Goal: Task Accomplishment & Management: Manage account settings

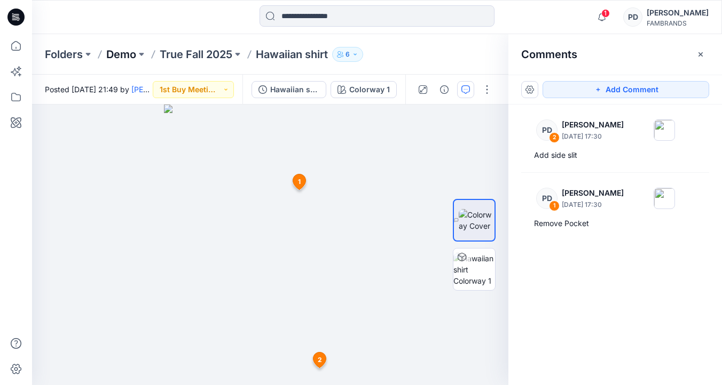
click at [129, 56] on p "Demo" at bounding box center [121, 54] width 30 height 15
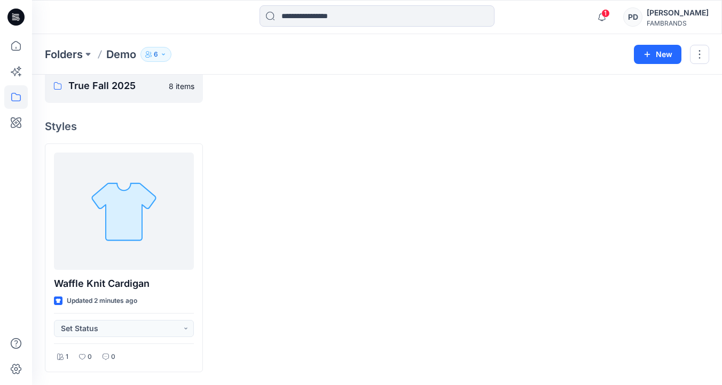
scroll to position [49, 0]
click at [280, 166] on div at bounding box center [293, 259] width 158 height 229
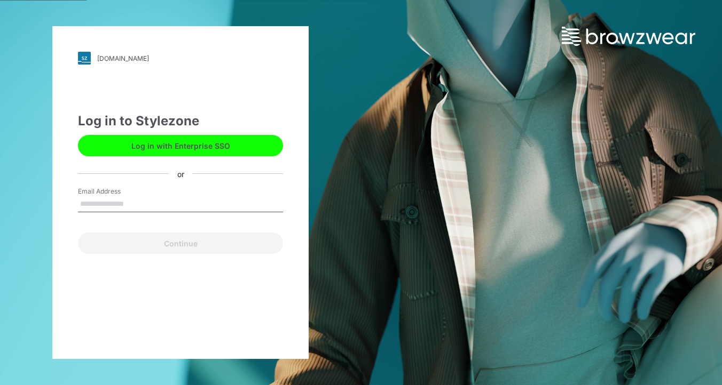
click at [175, 208] on input "Email Address" at bounding box center [180, 204] width 205 height 16
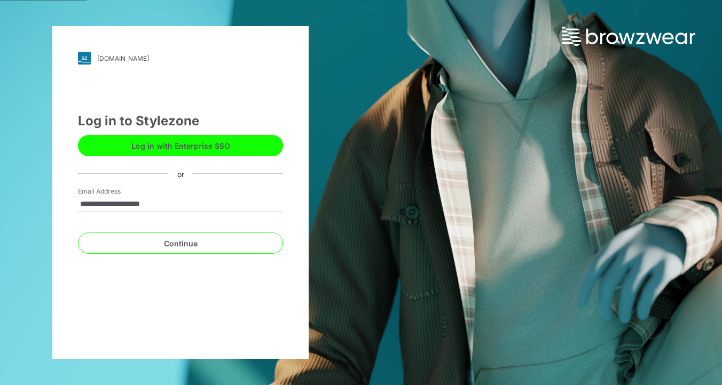
drag, startPoint x: 200, startPoint y: 203, endPoint x: 13, endPoint y: 206, distance: 186.3
click at [13, 206] on div "**********" at bounding box center [180, 192] width 361 height 385
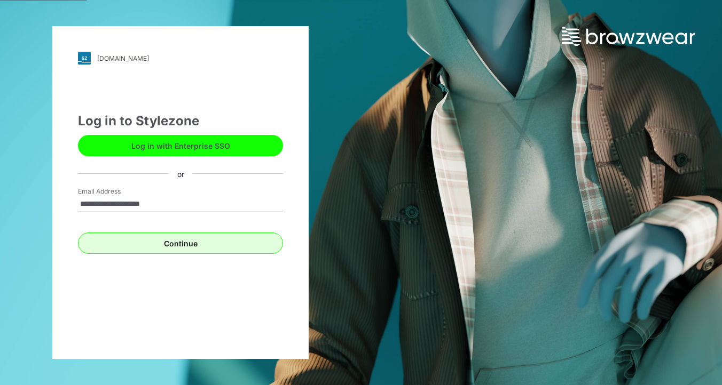
type input "**********"
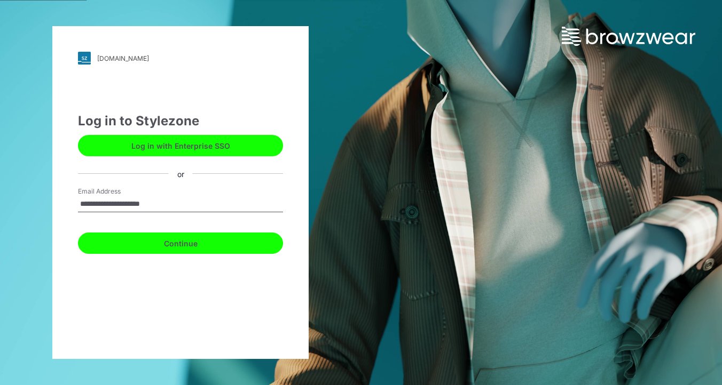
click at [162, 243] on button "Continue" at bounding box center [180, 243] width 205 height 21
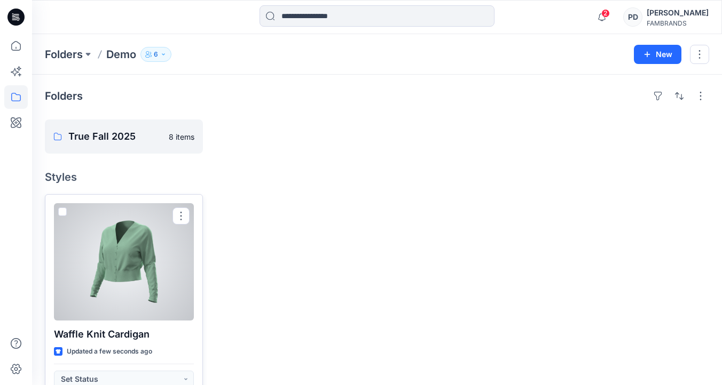
click at [138, 267] on div at bounding box center [124, 261] width 140 height 117
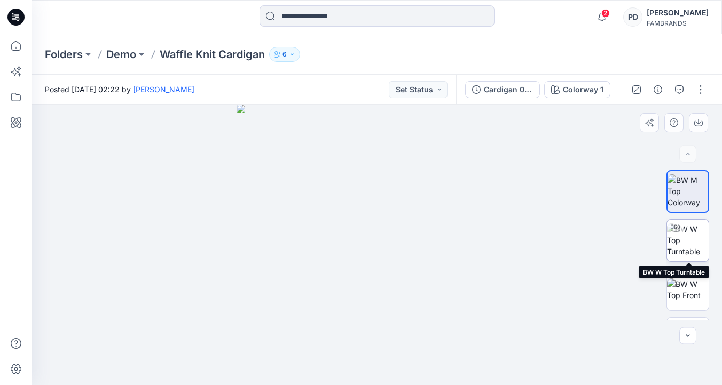
click at [690, 235] on img at bounding box center [688, 241] width 42 height 34
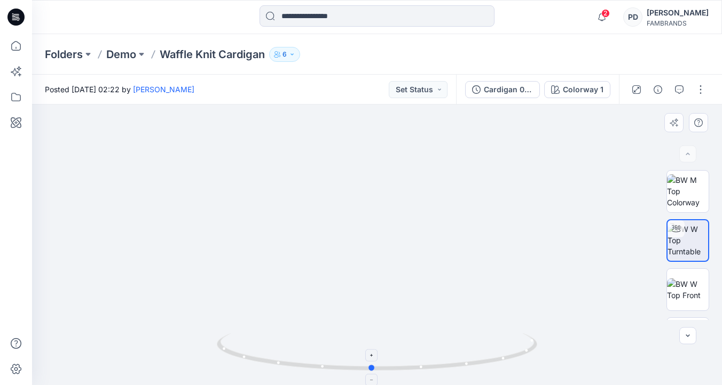
drag, startPoint x: 377, startPoint y: 366, endPoint x: 372, endPoint y: 372, distance: 8.3
click at [372, 373] on icon at bounding box center [378, 354] width 323 height 40
click at [587, 233] on img at bounding box center [377, 182] width 530 height 405
click at [600, 89] on div "Colorway 1" at bounding box center [583, 90] width 41 height 12
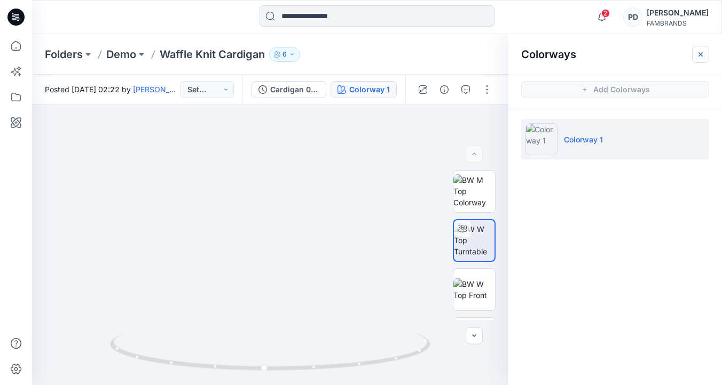
click at [701, 56] on icon "button" at bounding box center [700, 54] width 9 height 9
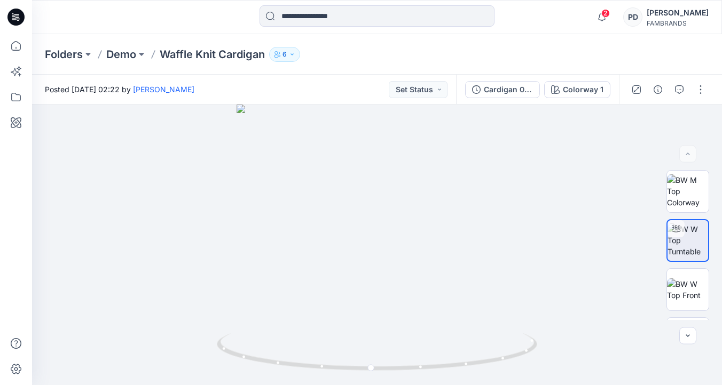
click at [194, 54] on p "Waffle Knit Cardigan" at bounding box center [212, 54] width 105 height 15
click at [127, 53] on p "Demo" at bounding box center [121, 54] width 30 height 15
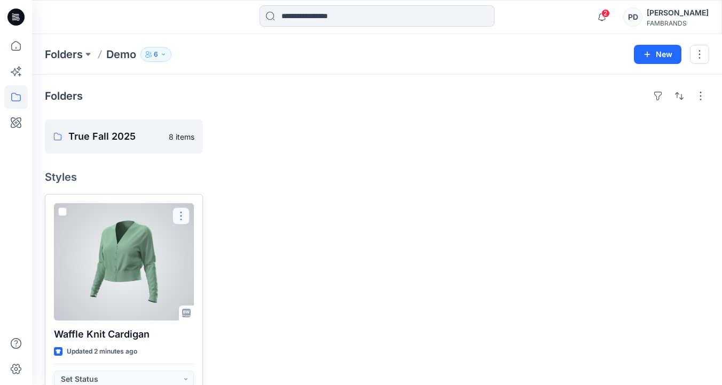
click at [186, 216] on button "button" at bounding box center [180, 216] width 17 height 17
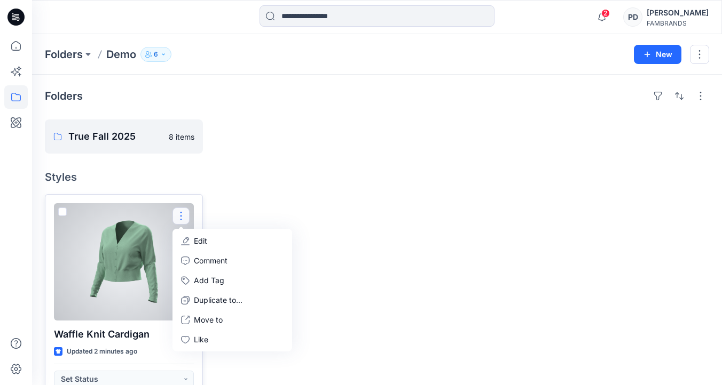
click at [164, 242] on div at bounding box center [124, 261] width 140 height 117
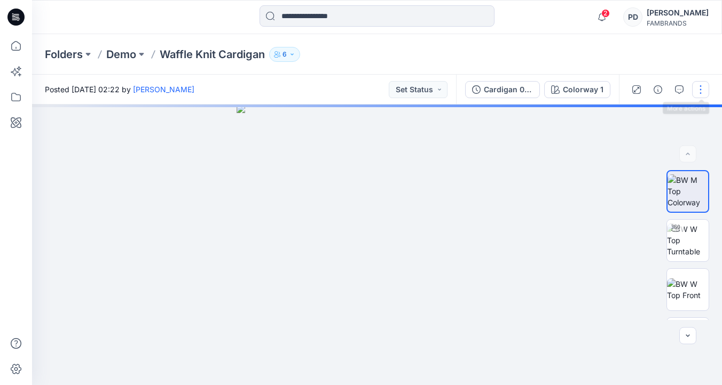
click at [703, 86] on button "button" at bounding box center [700, 89] width 17 height 17
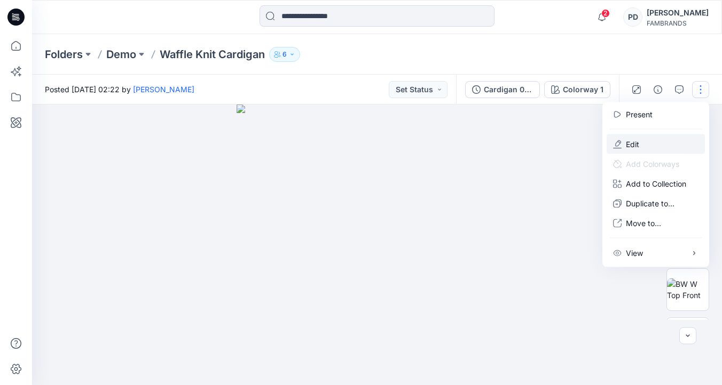
click at [649, 148] on button "Edit" at bounding box center [655, 145] width 98 height 20
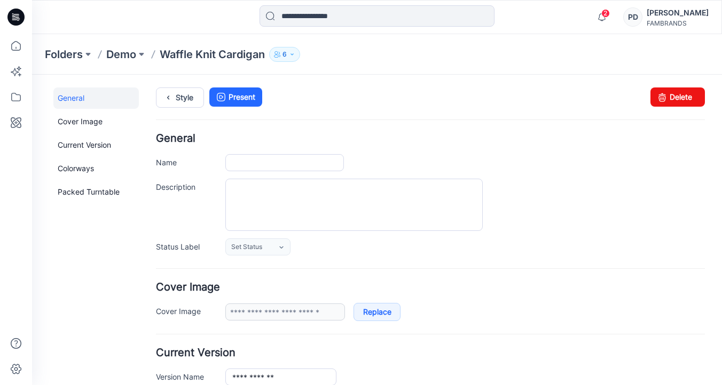
type input "**********"
click at [687, 96] on link "Delete" at bounding box center [677, 97] width 54 height 19
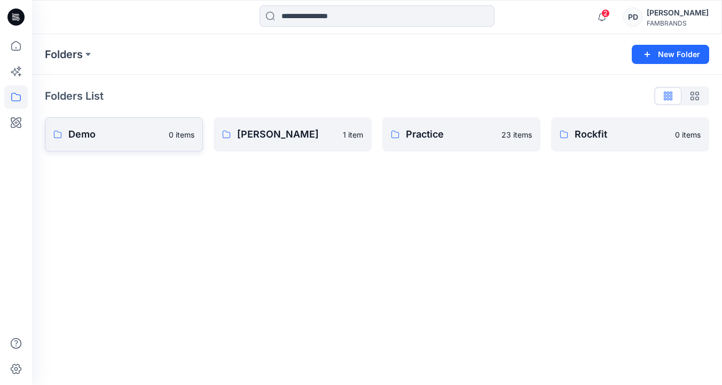
click at [137, 139] on p "Demo" at bounding box center [115, 134] width 94 height 15
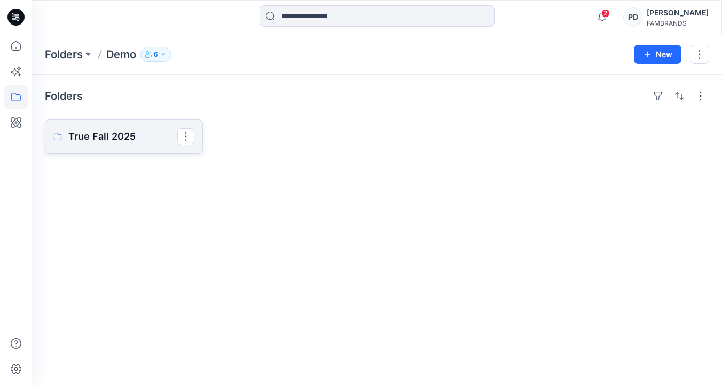
click at [143, 139] on p "True Fall 2025" at bounding box center [122, 136] width 109 height 15
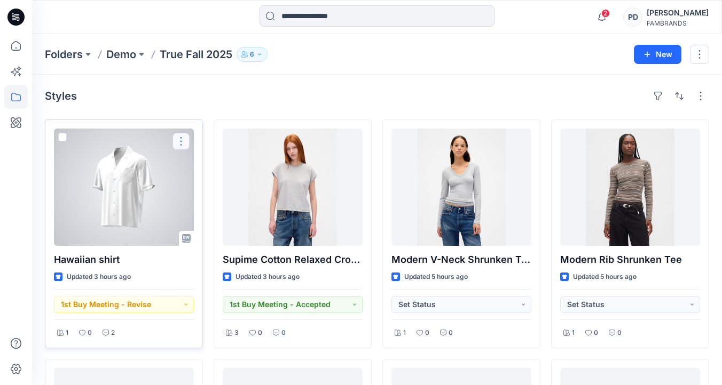
click at [183, 139] on button "button" at bounding box center [180, 141] width 17 height 17
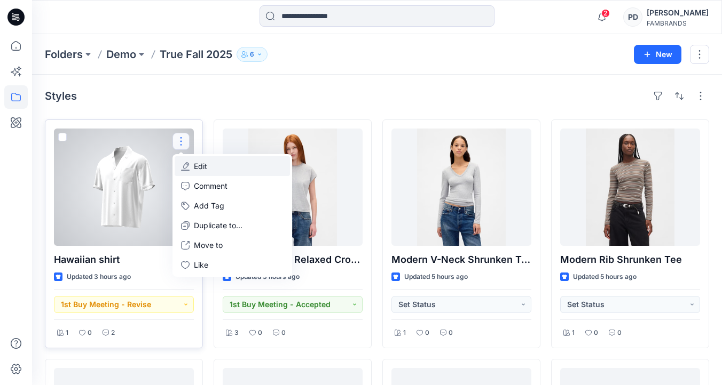
click at [202, 162] on p "Edit" at bounding box center [200, 166] width 13 height 11
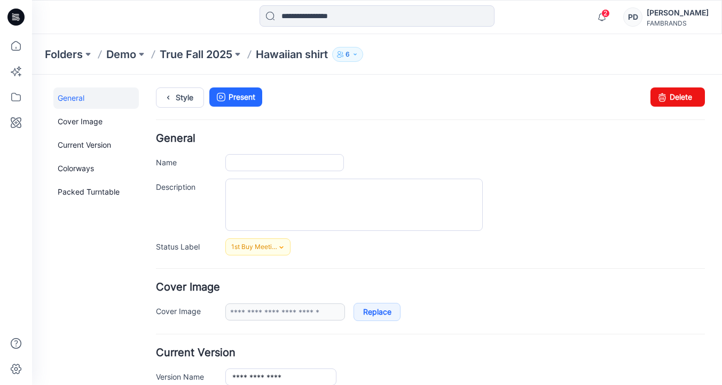
type input "**********"
click at [683, 93] on link "Delete" at bounding box center [677, 97] width 54 height 19
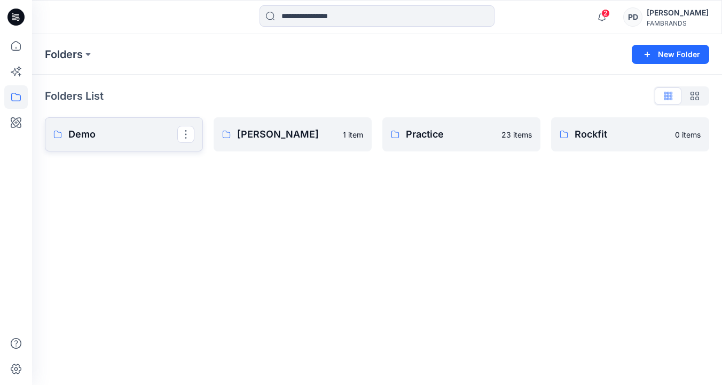
click at [120, 130] on p "Demo" at bounding box center [122, 134] width 109 height 15
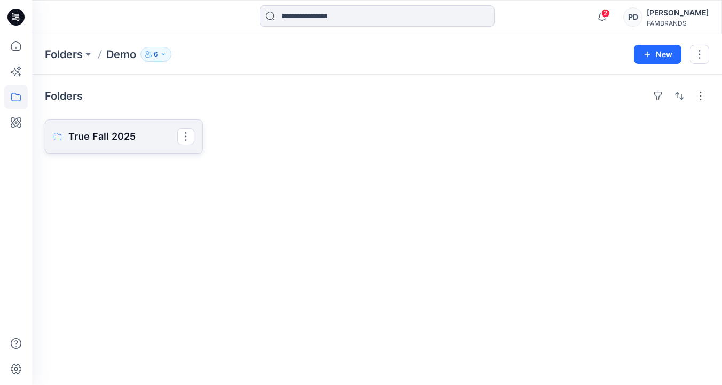
click at [128, 138] on p "True Fall 2025" at bounding box center [122, 136] width 109 height 15
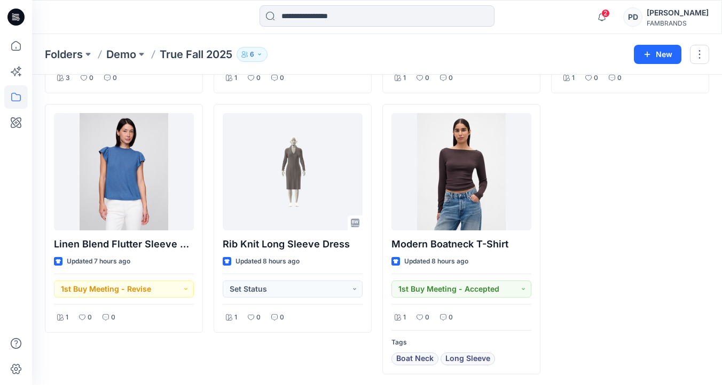
scroll to position [257, 0]
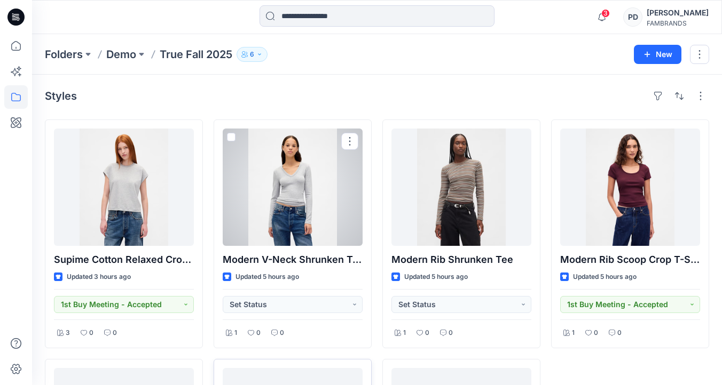
scroll to position [30, 0]
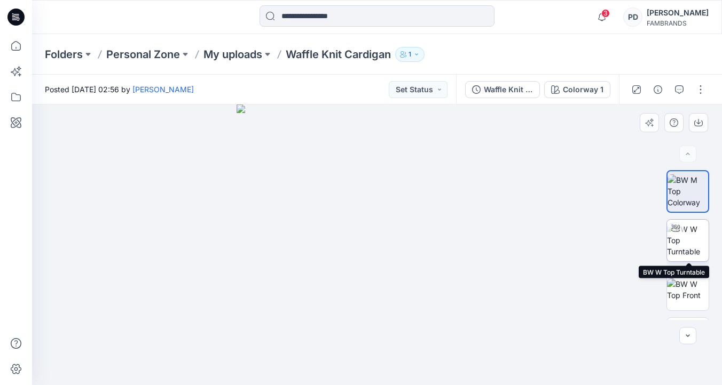
click at [687, 242] on img at bounding box center [688, 241] width 42 height 34
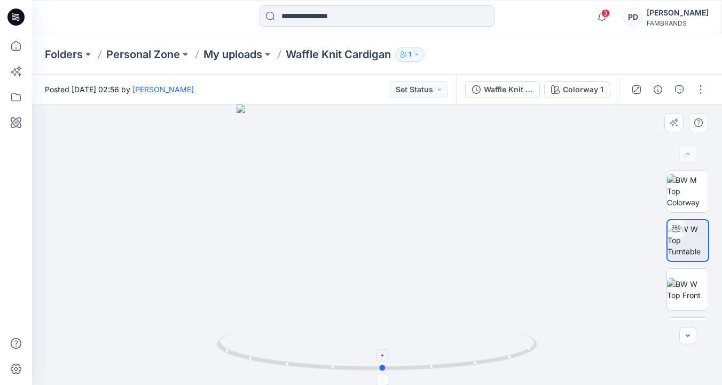
drag, startPoint x: 379, startPoint y: 372, endPoint x: 383, endPoint y: 356, distance: 16.4
click at [383, 356] on icon at bounding box center [378, 354] width 323 height 40
drag, startPoint x: 381, startPoint y: 309, endPoint x: 399, endPoint y: 292, distance: 24.2
click at [688, 298] on img at bounding box center [688, 290] width 42 height 22
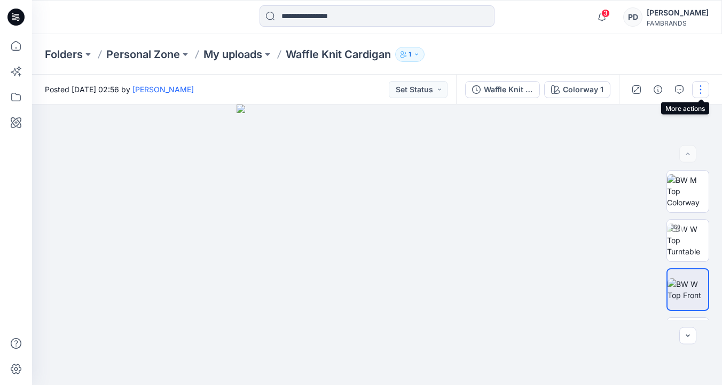
click at [700, 91] on button "button" at bounding box center [700, 89] width 17 height 17
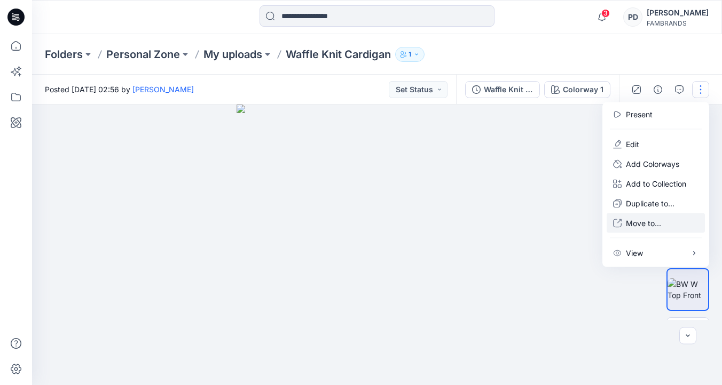
click at [645, 221] on p "Move to..." at bounding box center [643, 223] width 35 height 11
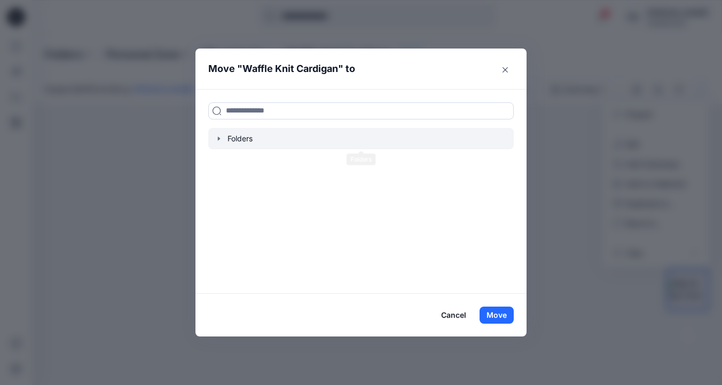
click at [239, 137] on div at bounding box center [360, 138] width 305 height 21
click at [219, 138] on icon "button" at bounding box center [219, 139] width 9 height 9
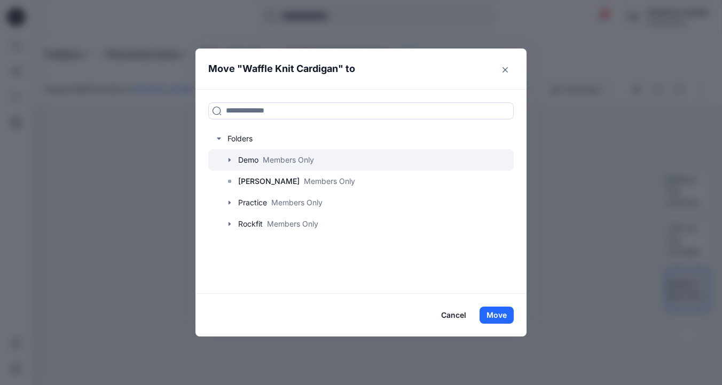
click at [231, 161] on icon "button" at bounding box center [229, 160] width 9 height 9
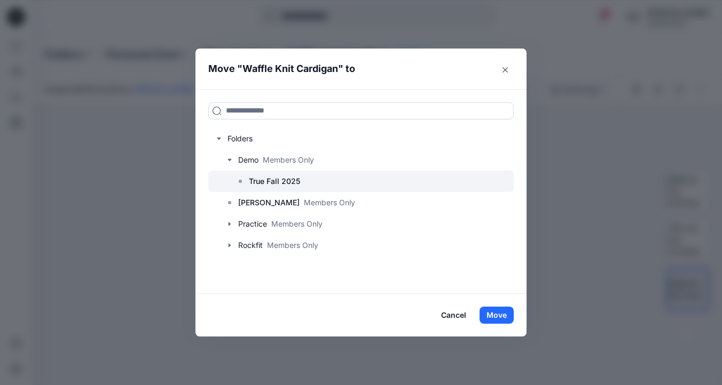
click at [261, 184] on p "True Fall 2025" at bounding box center [274, 181] width 51 height 13
click at [292, 181] on p "True Fall 2025" at bounding box center [274, 181] width 51 height 13
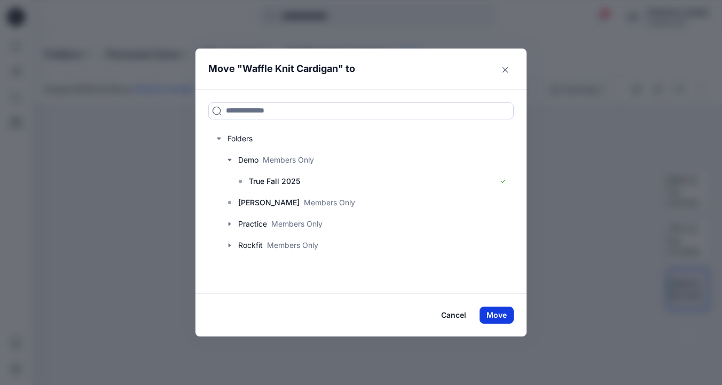
click at [500, 318] on button "Move" at bounding box center [496, 315] width 34 height 17
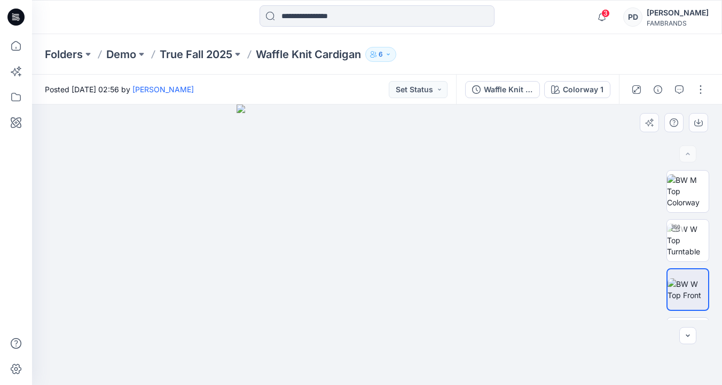
click at [214, 167] on div at bounding box center [377, 245] width 690 height 281
click at [201, 49] on p "True Fall 2025" at bounding box center [196, 54] width 73 height 15
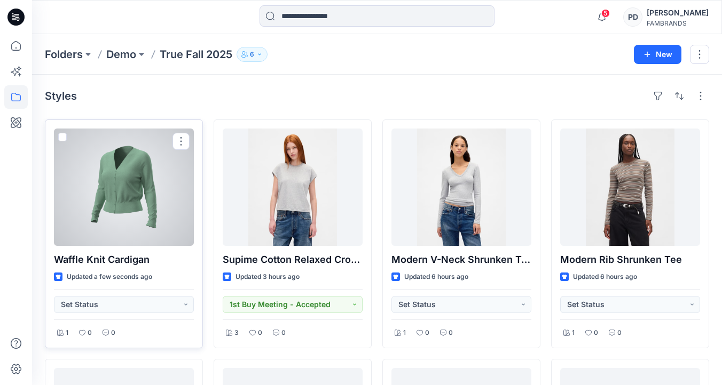
click at [147, 192] on div at bounding box center [124, 187] width 140 height 117
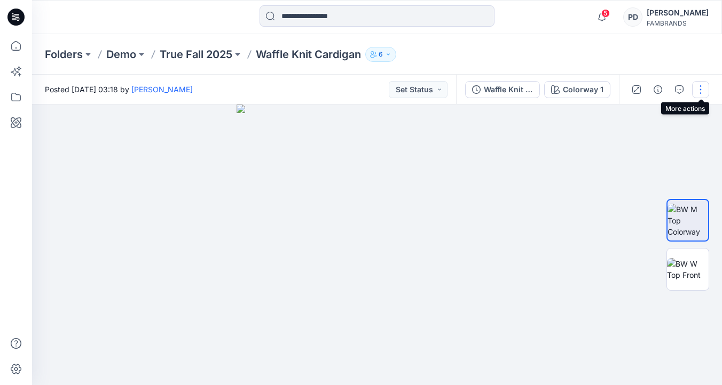
click at [700, 92] on button "button" at bounding box center [700, 89] width 17 height 17
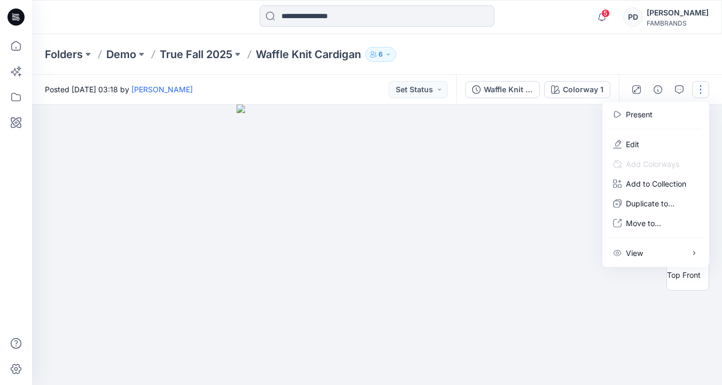
click at [700, 92] on button "button" at bounding box center [700, 89] width 17 height 17
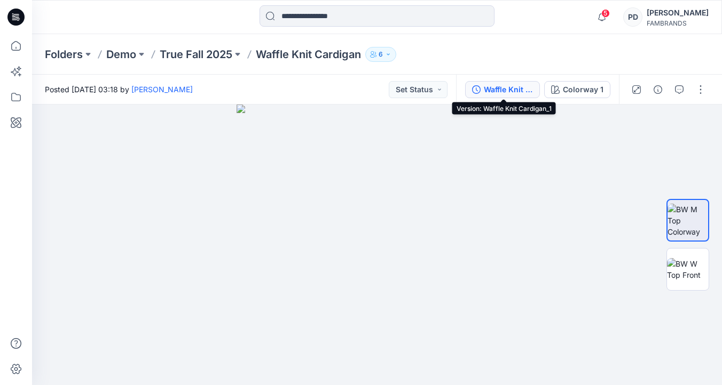
click at [515, 91] on div "Waffle Knit Cardigan_1" at bounding box center [508, 90] width 49 height 12
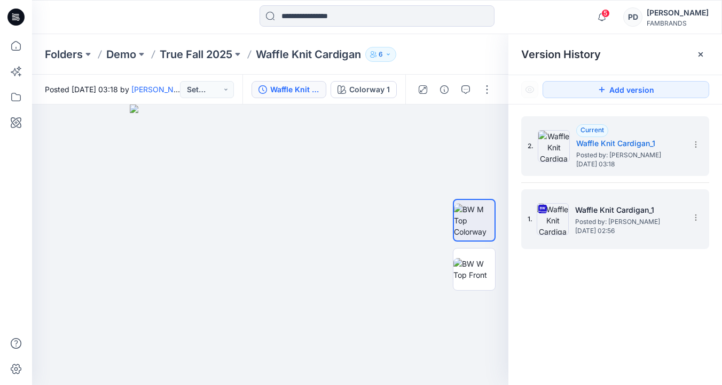
click at [614, 220] on span "Posted by: [PERSON_NAME]" at bounding box center [628, 222] width 107 height 11
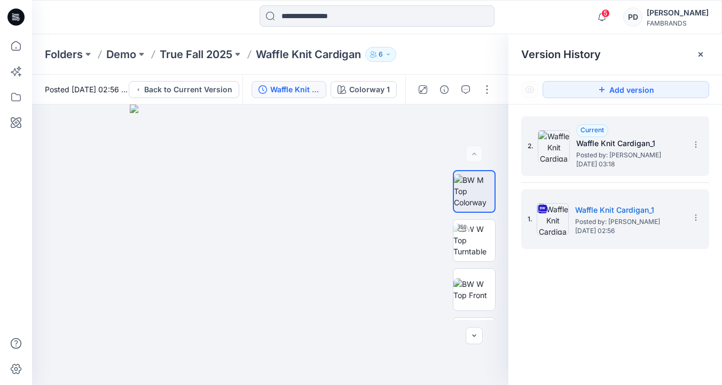
click at [628, 152] on span "Posted by: [PERSON_NAME]" at bounding box center [629, 155] width 107 height 11
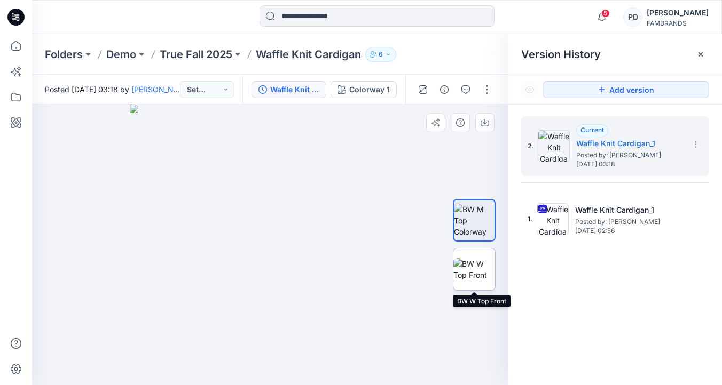
click at [480, 272] on img at bounding box center [474, 269] width 42 height 22
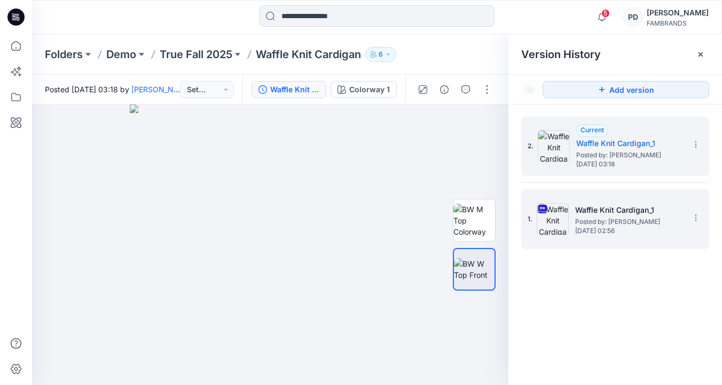
click at [585, 219] on span "Posted by: [PERSON_NAME]" at bounding box center [628, 222] width 107 height 11
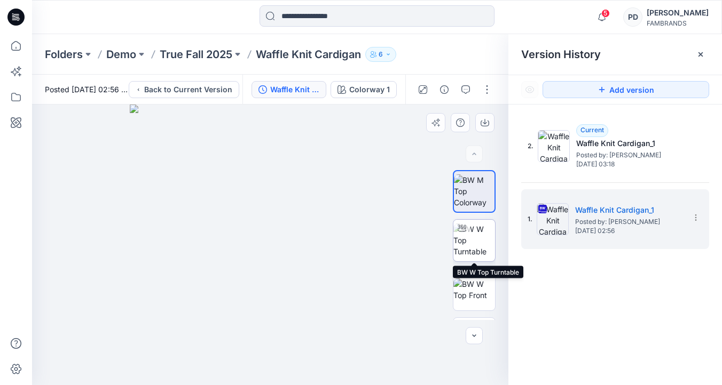
click at [477, 242] on img at bounding box center [474, 241] width 42 height 34
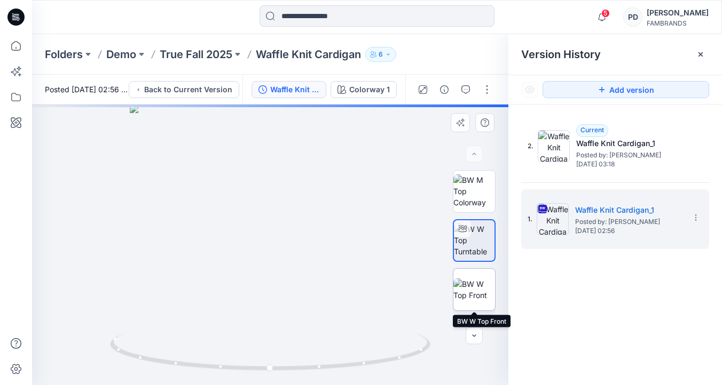
click at [479, 286] on img at bounding box center [474, 290] width 42 height 22
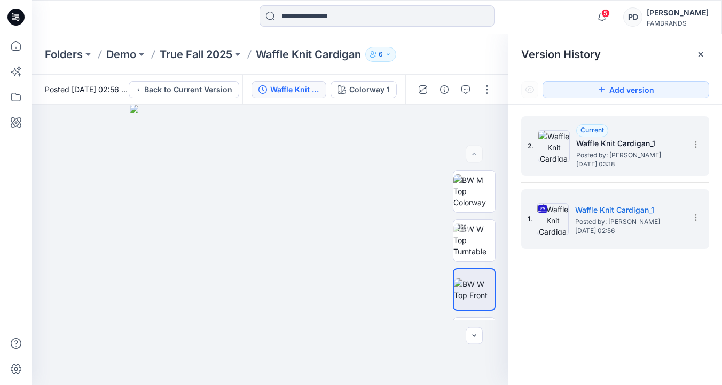
click at [609, 157] on span "Posted by: [PERSON_NAME]" at bounding box center [629, 155] width 107 height 11
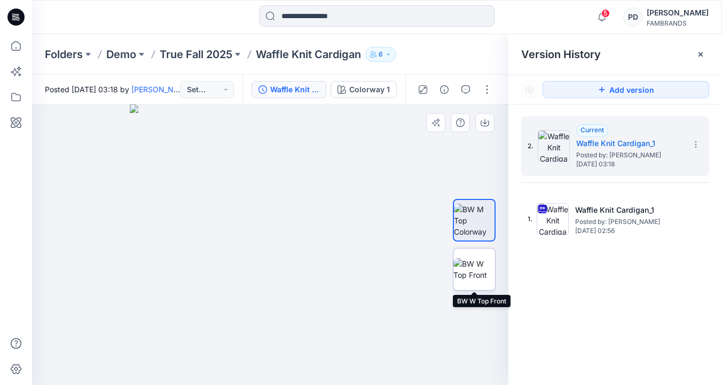
click at [486, 258] on img at bounding box center [474, 269] width 42 height 22
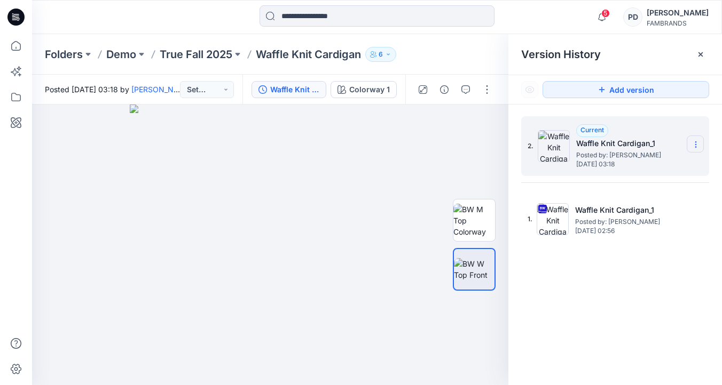
click at [695, 146] on icon at bounding box center [695, 144] width 9 height 9
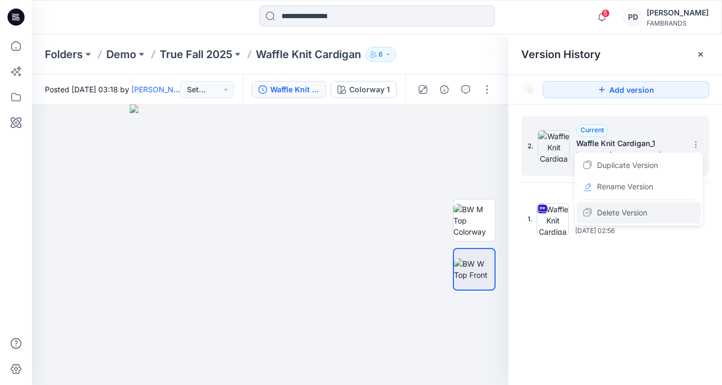
click at [631, 215] on span "Delete Version" at bounding box center [622, 213] width 50 height 13
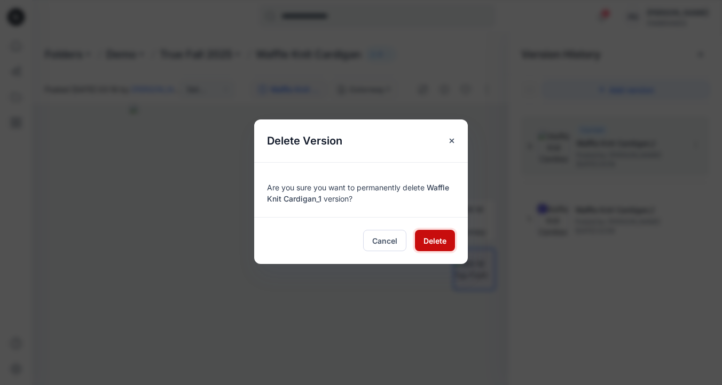
click at [429, 243] on span "Delete" at bounding box center [434, 240] width 23 height 11
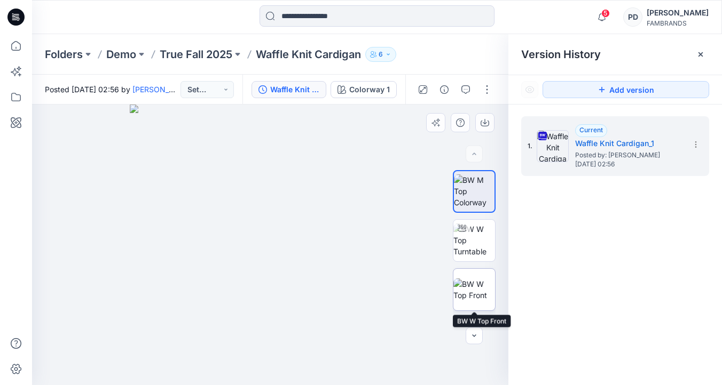
click at [474, 292] on img at bounding box center [474, 290] width 42 height 22
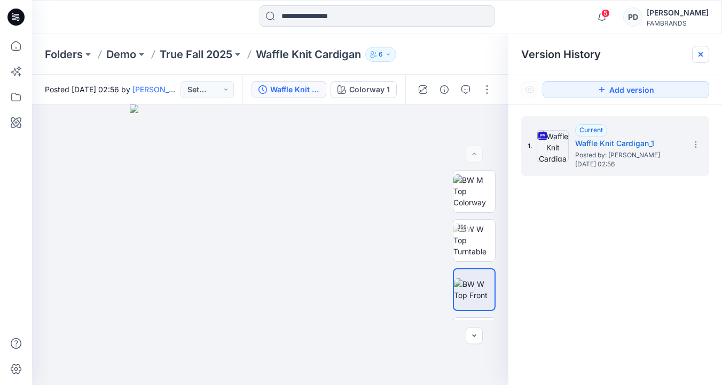
click at [702, 53] on icon at bounding box center [700, 54] width 9 height 9
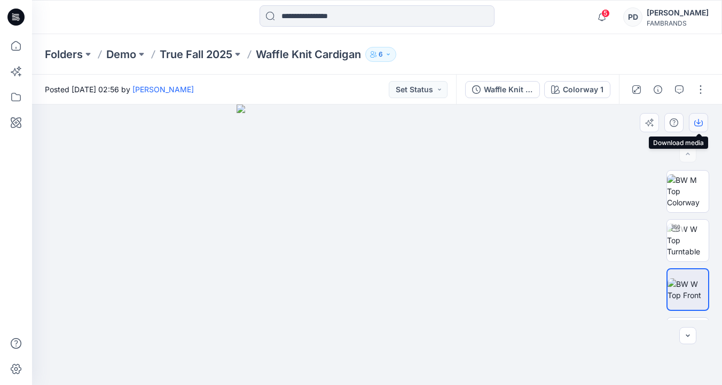
click at [700, 123] on icon "button" at bounding box center [698, 123] width 9 height 9
click at [691, 337] on icon "button" at bounding box center [687, 336] width 9 height 9
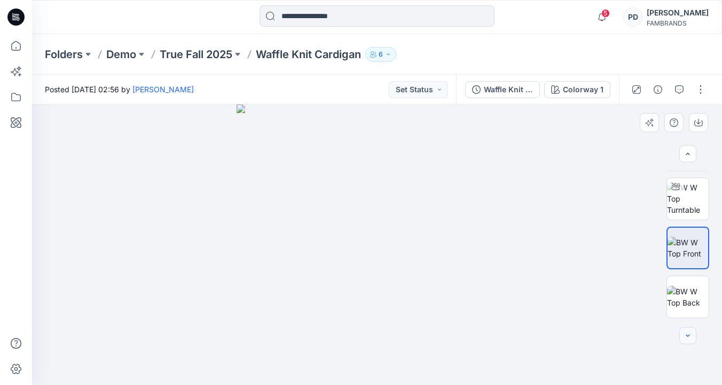
click at [691, 337] on icon "button" at bounding box center [687, 336] width 9 height 9
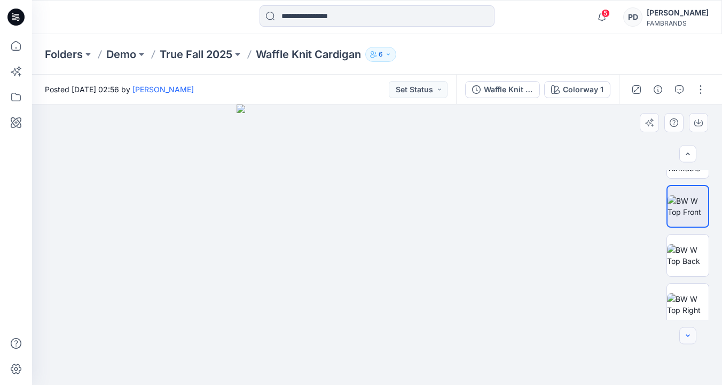
click at [691, 337] on icon "button" at bounding box center [687, 336] width 9 height 9
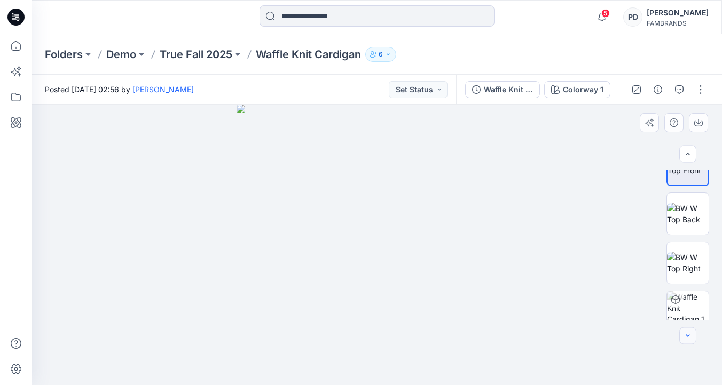
click at [691, 337] on icon "button" at bounding box center [687, 336] width 9 height 9
